Goal: Find specific page/section: Find specific page/section

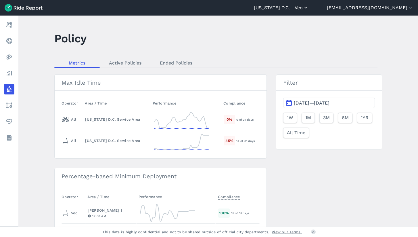
click at [309, 8] on button "[US_STATE] D.C. - Veo" at bounding box center [281, 7] width 55 height 7
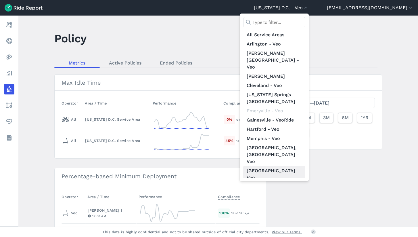
click at [296, 166] on link "[GEOGRAPHIC_DATA] - Veo" at bounding box center [274, 174] width 62 height 16
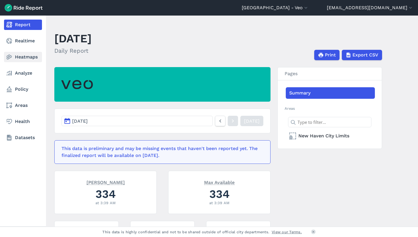
click at [32, 55] on link "Heatmaps" at bounding box center [23, 57] width 38 height 10
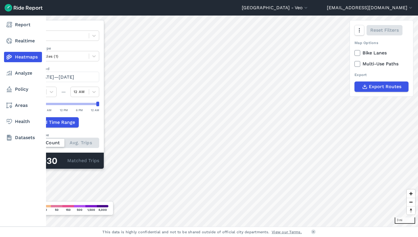
click at [32, 55] on link "Heatmaps" at bounding box center [23, 57] width 38 height 10
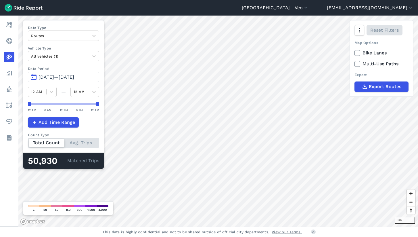
click at [74, 76] on span "[DATE]—[DATE]" at bounding box center [57, 76] width 36 height 5
click at [42, 79] on span "[DATE]—[DATE]" at bounding box center [57, 76] width 36 height 5
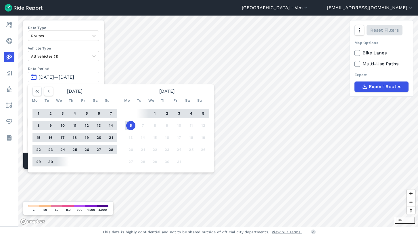
click at [167, 114] on button "2" at bounding box center [166, 113] width 9 height 9
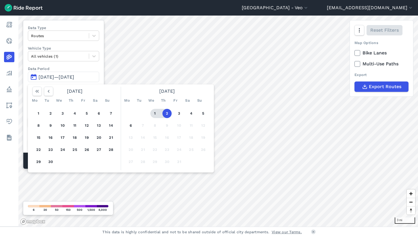
click at [69, 74] on span "[DATE]—[DATE]" at bounding box center [57, 76] width 36 height 5
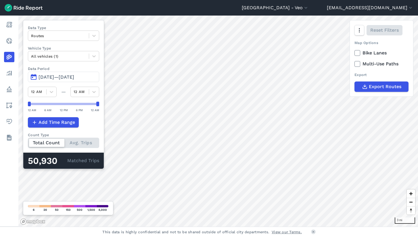
click at [51, 76] on span "[DATE]—[DATE]" at bounding box center [57, 76] width 36 height 5
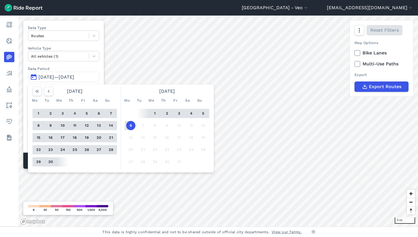
click at [180, 112] on button "3" at bounding box center [179, 113] width 9 height 9
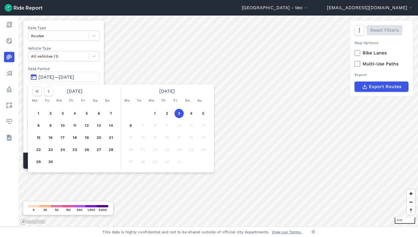
click at [180, 112] on button "3" at bounding box center [179, 113] width 9 height 9
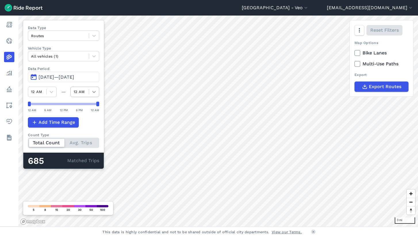
click at [92, 91] on icon at bounding box center [94, 92] width 6 height 6
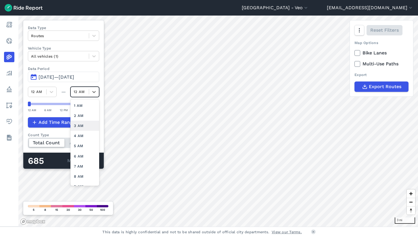
click at [84, 127] on div "3 AM" at bounding box center [84, 125] width 29 height 10
